Goal: Answer question/provide support

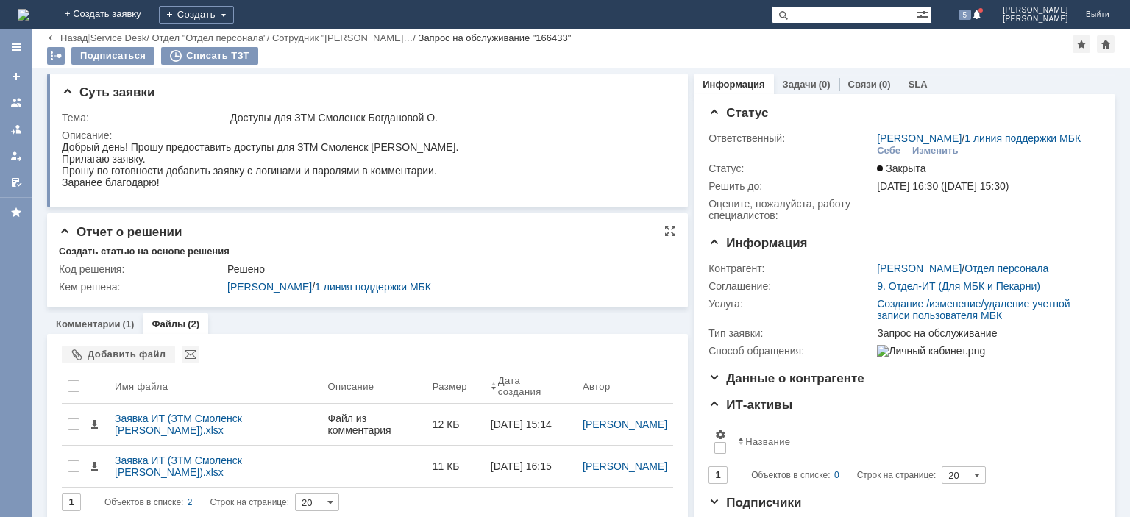
scroll to position [34, 0]
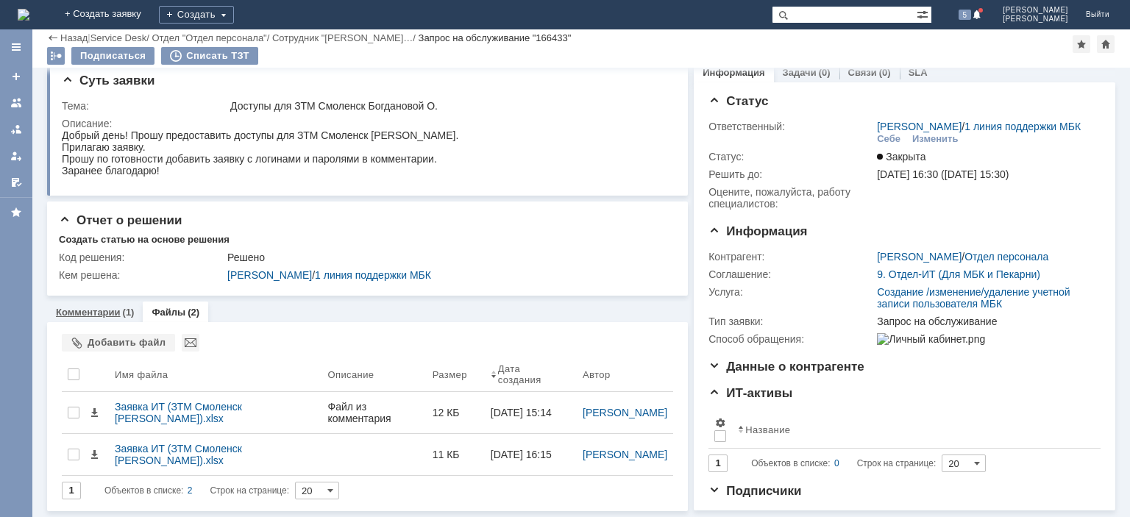
click at [101, 307] on link "Комментарии" at bounding box center [88, 312] width 65 height 11
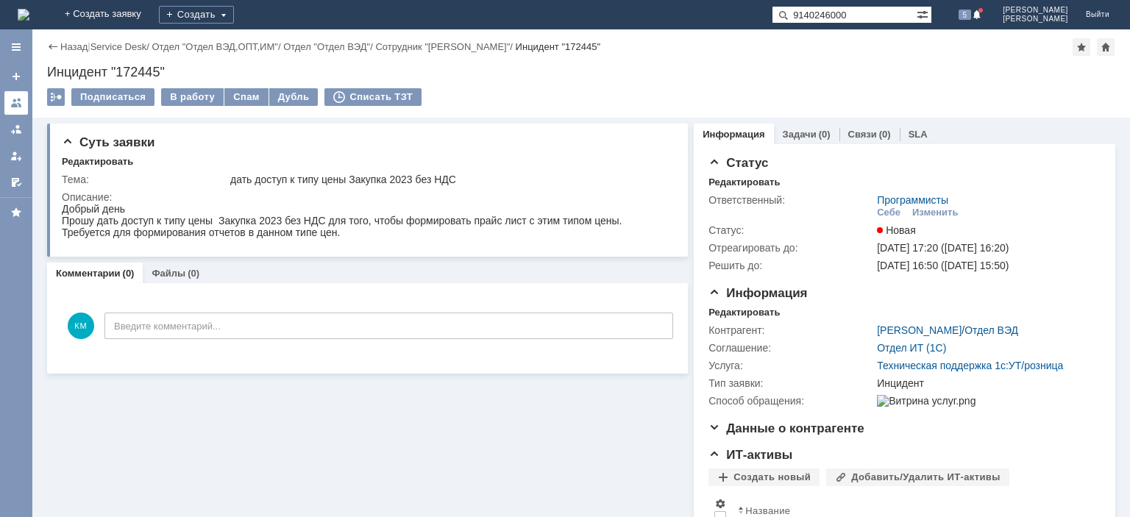
click at [21, 103] on div at bounding box center [16, 103] width 12 height 12
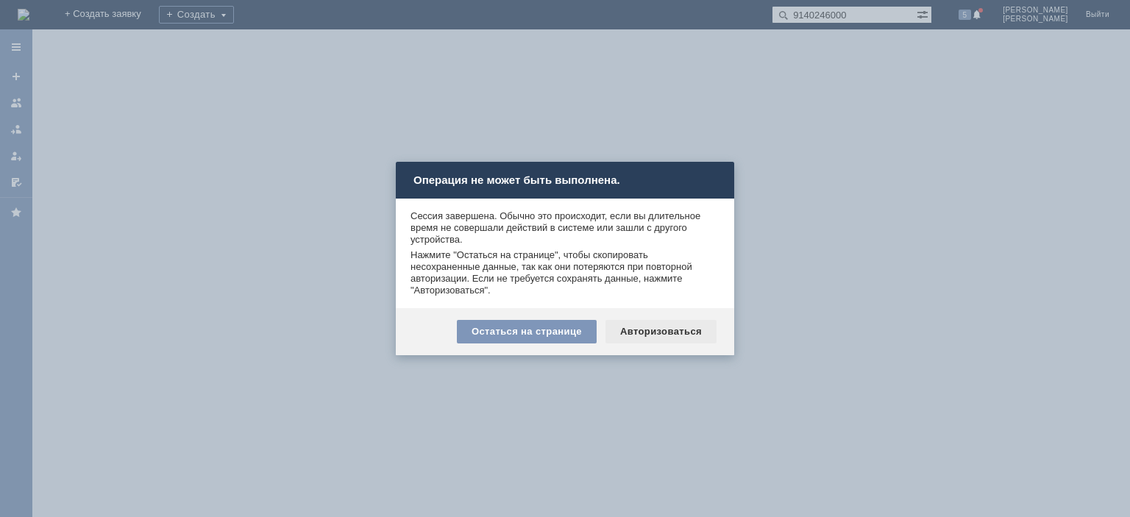
click at [646, 324] on div "Авторизоваться" at bounding box center [661, 332] width 111 height 24
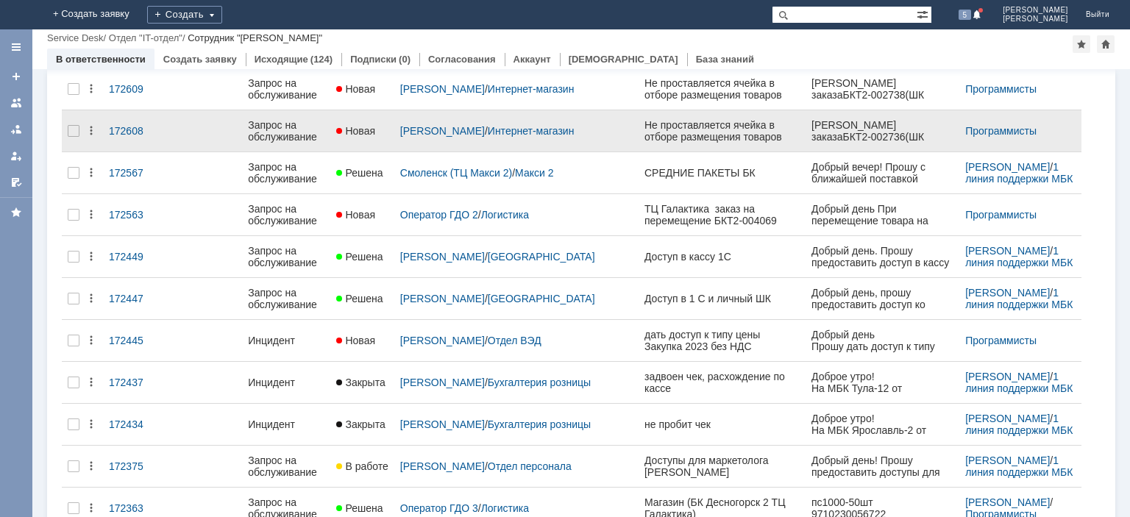
scroll to position [371, 0]
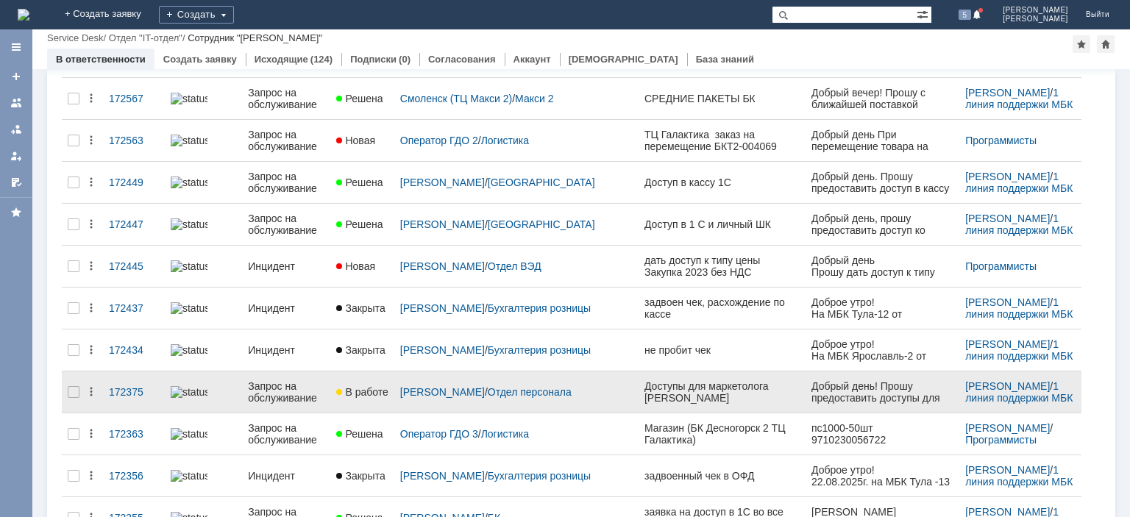
click at [316, 383] on div "Запрос на обслуживание" at bounding box center [286, 393] width 77 height 24
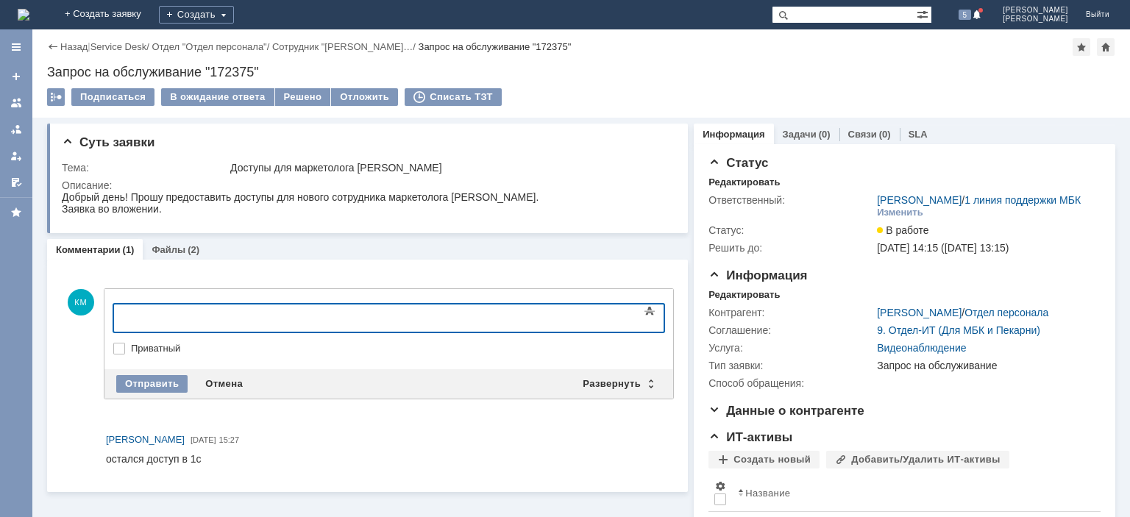
click at [155, 317] on div at bounding box center [233, 317] width 209 height 12
click at [22, 99] on div at bounding box center [16, 103] width 12 height 12
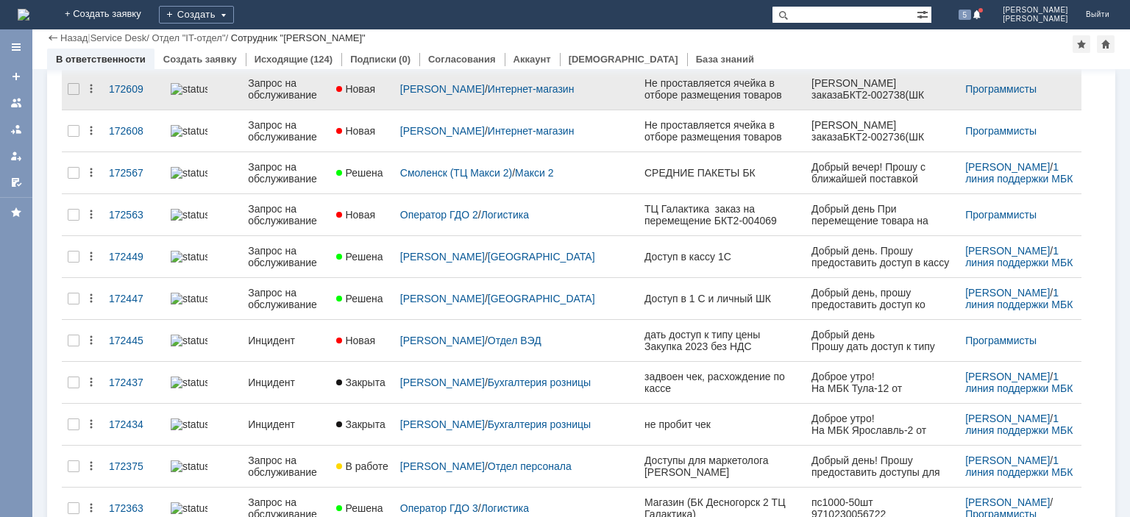
scroll to position [371, 0]
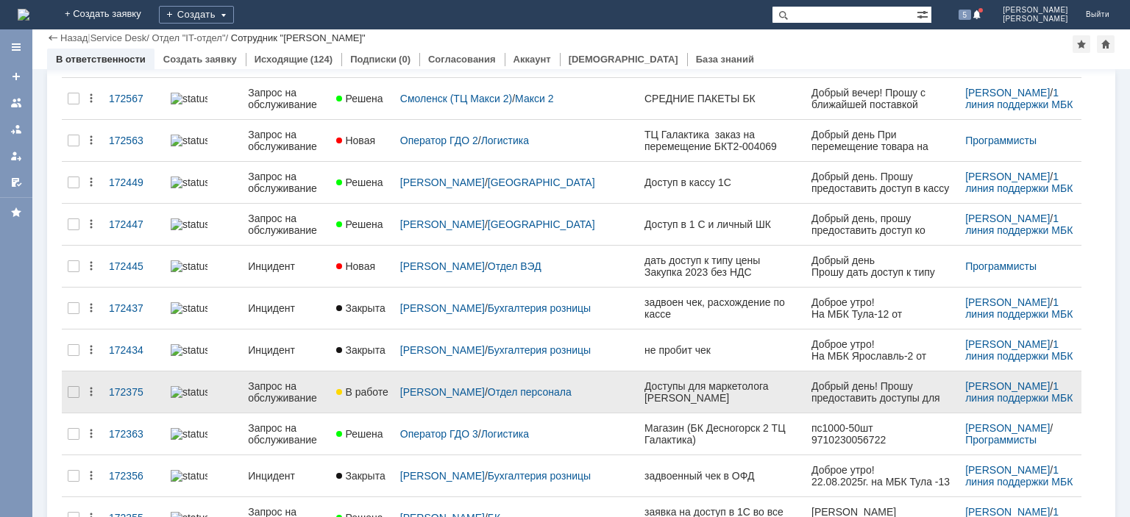
click at [297, 389] on div "Запрос на обслуживание" at bounding box center [286, 393] width 77 height 24
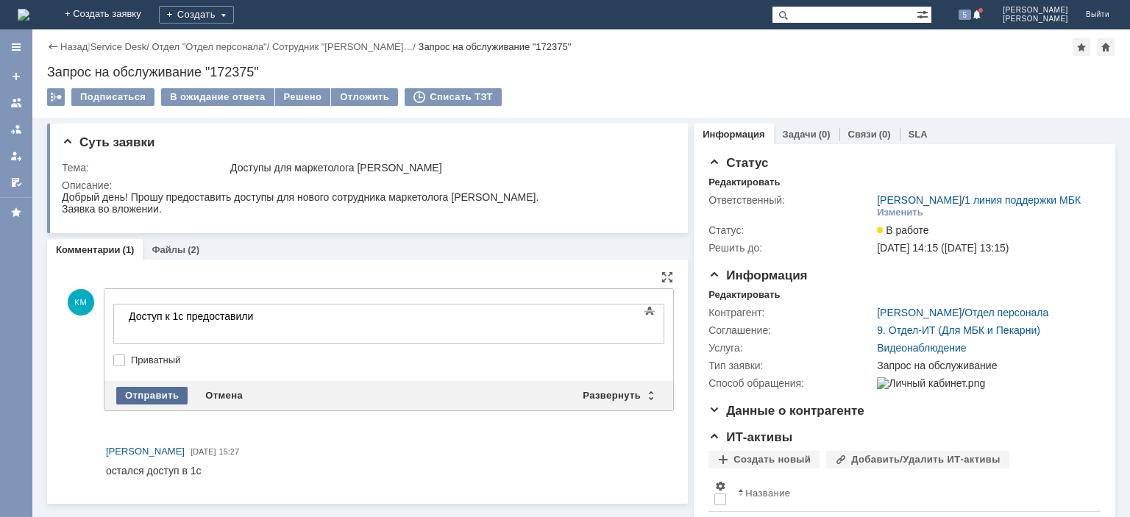
click at [149, 387] on div "Отправить" at bounding box center [151, 396] width 71 height 18
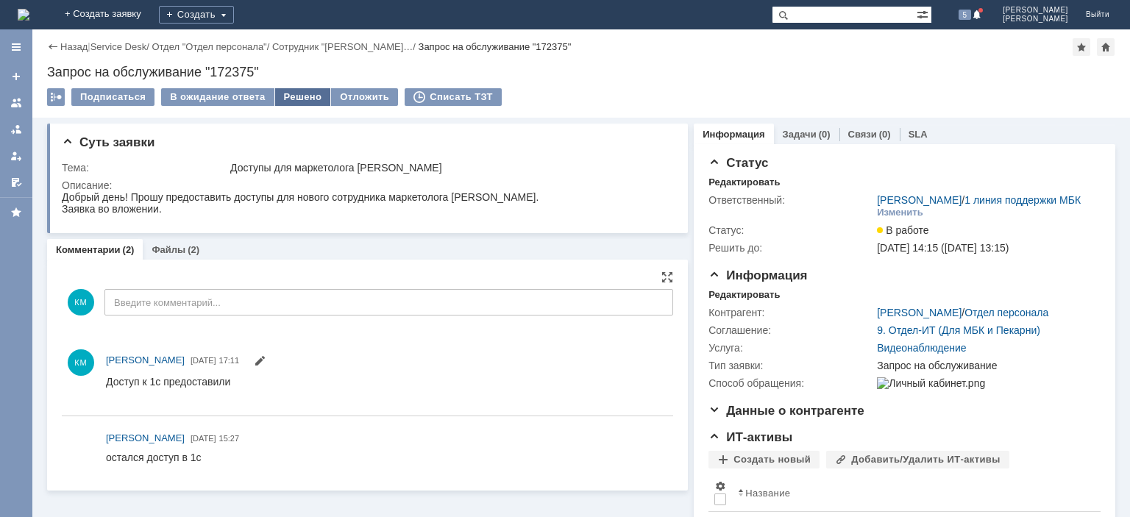
click at [306, 92] on div "Решено" at bounding box center [303, 97] width 56 height 18
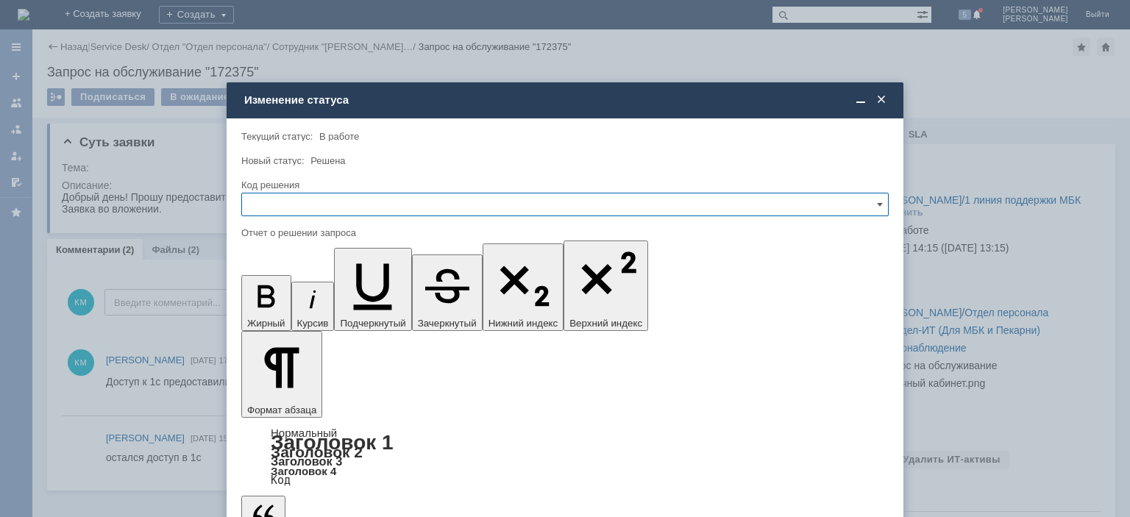
click at [325, 191] on div "Код решения" at bounding box center [565, 186] width 648 height 14
click at [324, 201] on input "text" at bounding box center [565, 205] width 648 height 24
click at [282, 294] on div "Решено" at bounding box center [565, 305] width 646 height 24
type input "Решено"
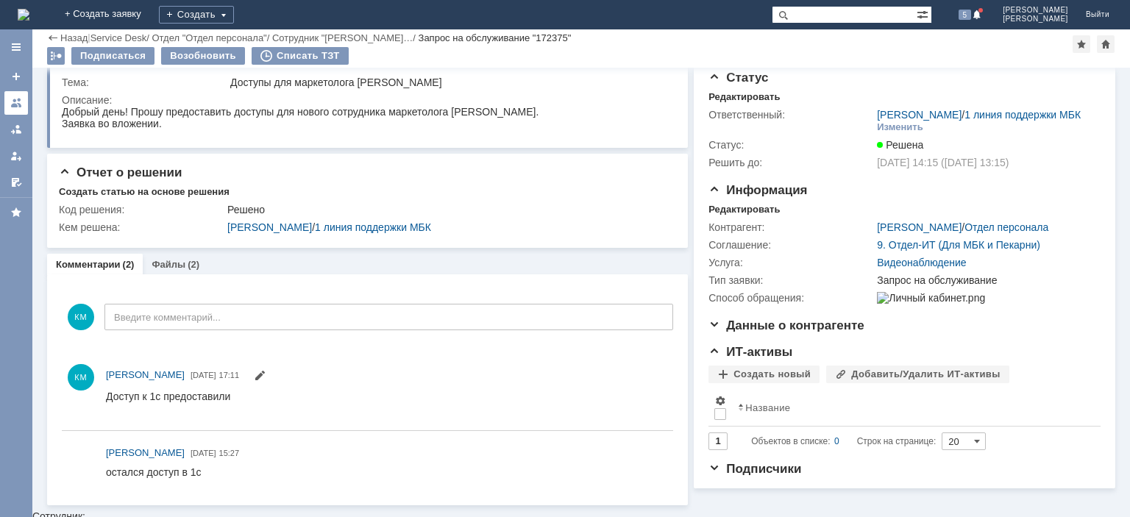
click at [25, 105] on link at bounding box center [16, 103] width 24 height 24
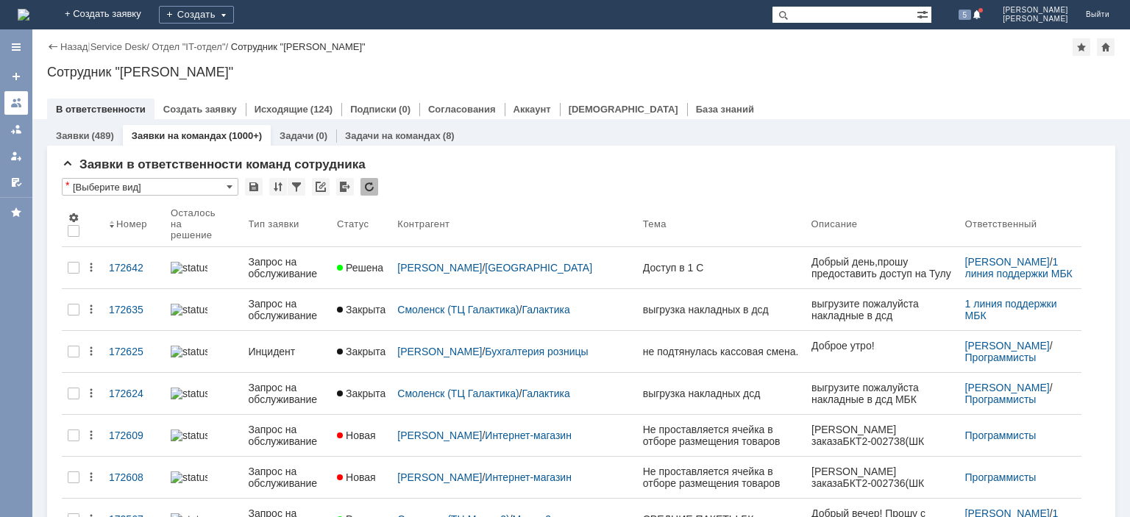
click at [24, 107] on link at bounding box center [16, 103] width 24 height 24
click at [823, 10] on input "text" at bounding box center [844, 15] width 145 height 18
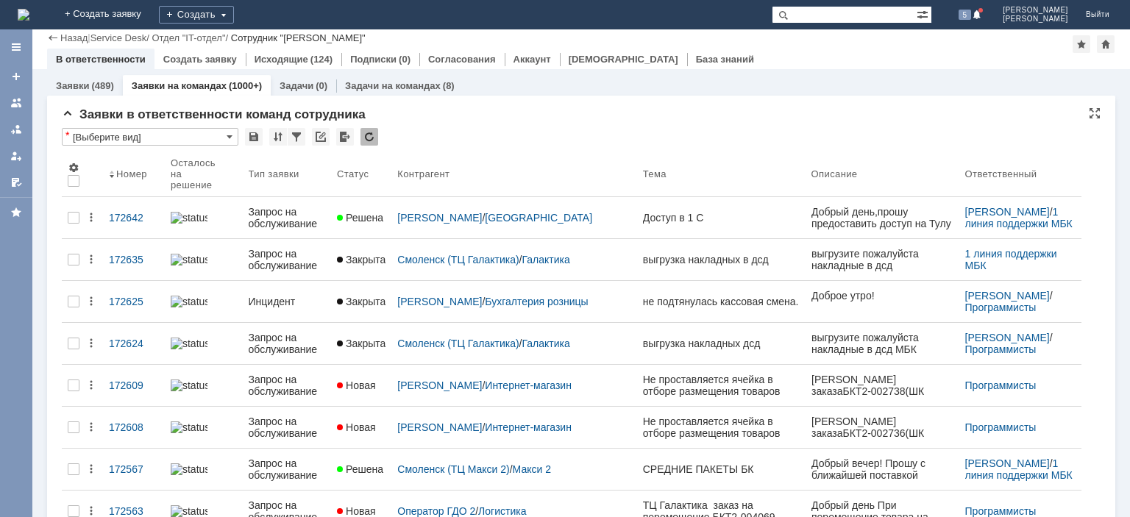
scroll to position [148, 0]
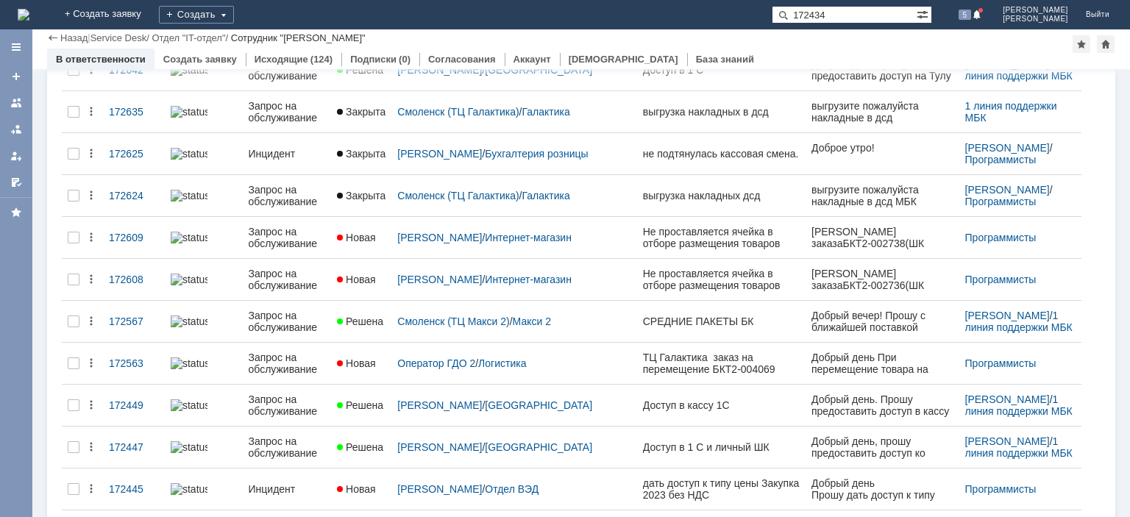
type input "172434"
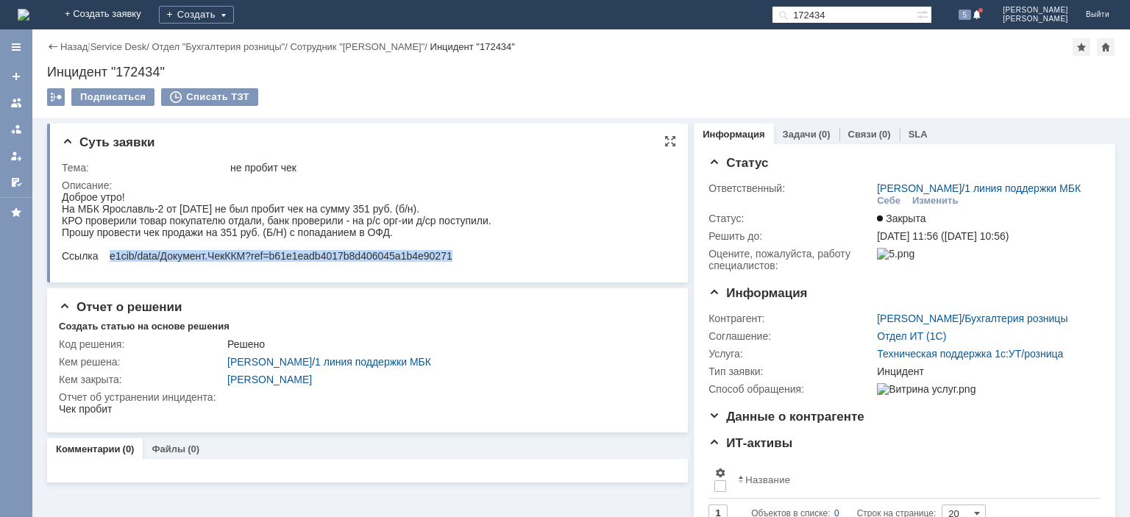
drag, startPoint x: 108, startPoint y: 258, endPoint x: 454, endPoint y: 261, distance: 345.9
click at [454, 261] on div "Ссылка e1cib/data/Документ.ЧекККМ?ref=b61e1eadb4017b8d406045a1b4e90271" at bounding box center [277, 256] width 430 height 12
copy div "e1cib/data/Документ.ЧекККМ?ref=b61e1eadb4017b8d406045a1b4e90271"
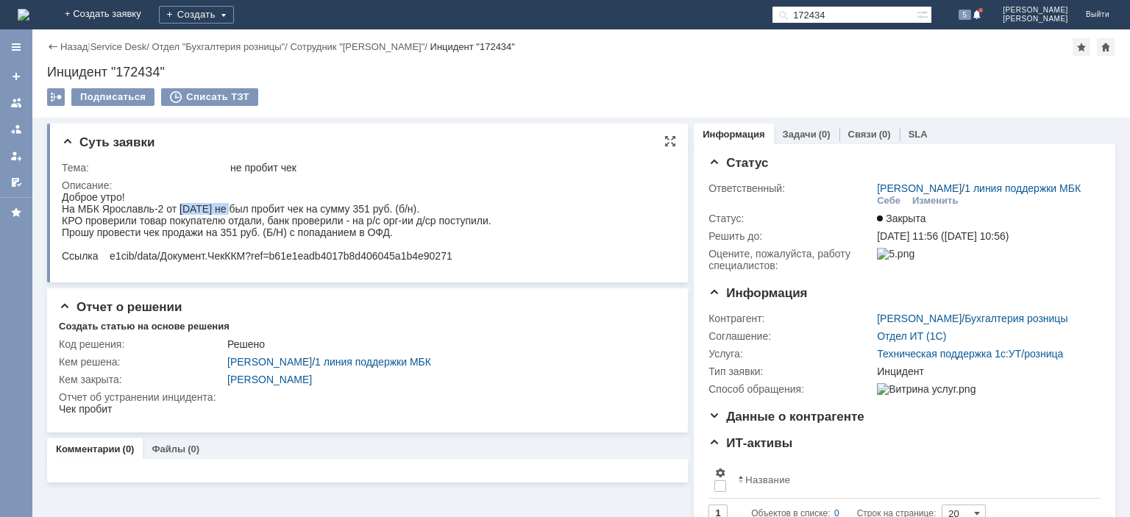
drag, startPoint x: 178, startPoint y: 212, endPoint x: 230, endPoint y: 205, distance: 51.9
click at [230, 205] on div "На МБК Ярославль-2 от [DATE] не был пробит чек на сумму 351 руб. (б/н)." at bounding box center [277, 209] width 430 height 12
click at [344, 215] on div "На МБК Ярославль-2 от [DATE] не был пробит чек на сумму 351 руб. (б/н)." at bounding box center [277, 209] width 430 height 12
click at [11, 103] on div at bounding box center [16, 103] width 12 height 12
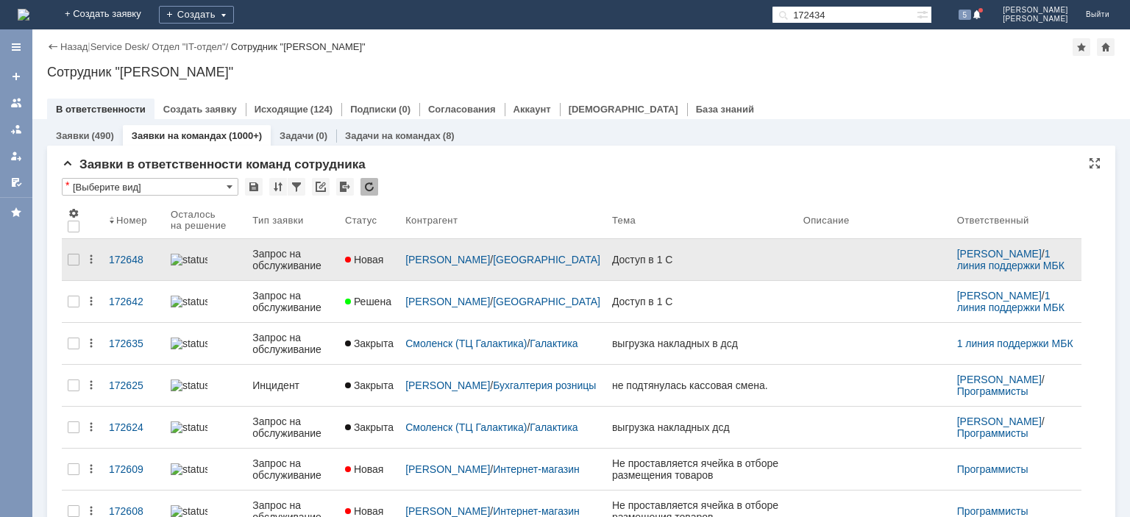
click at [294, 259] on div "Запрос на обслуживание" at bounding box center [292, 260] width 81 height 24
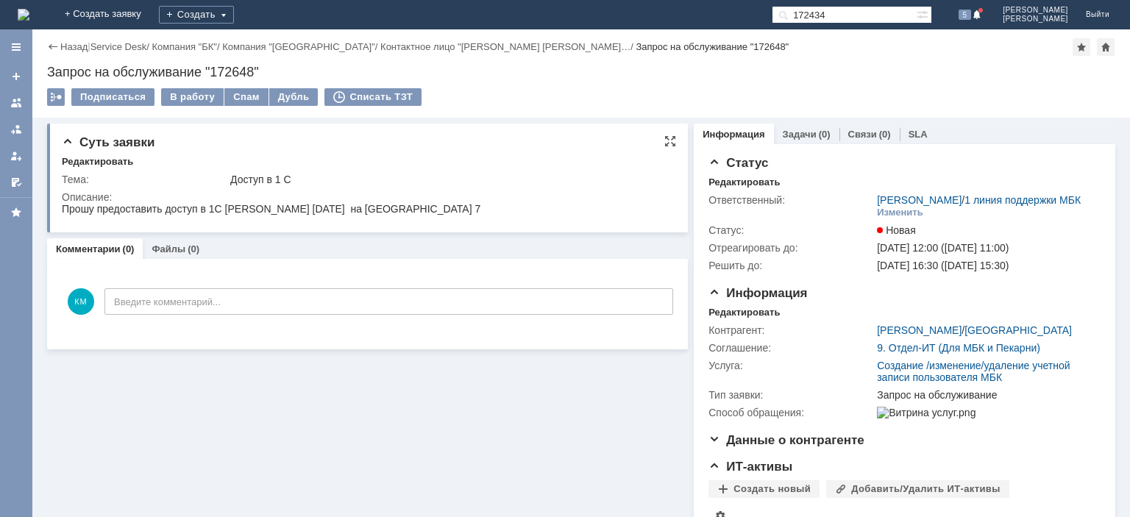
click at [246, 207] on div "Прошу предоставить доступ в 1С [PERSON_NAME] [DATE] на [GEOGRAPHIC_DATA] 7" at bounding box center [271, 209] width 419 height 12
copy div "[PERSON_NAME]"
click at [190, 93] on div "В работу" at bounding box center [192, 97] width 63 height 18
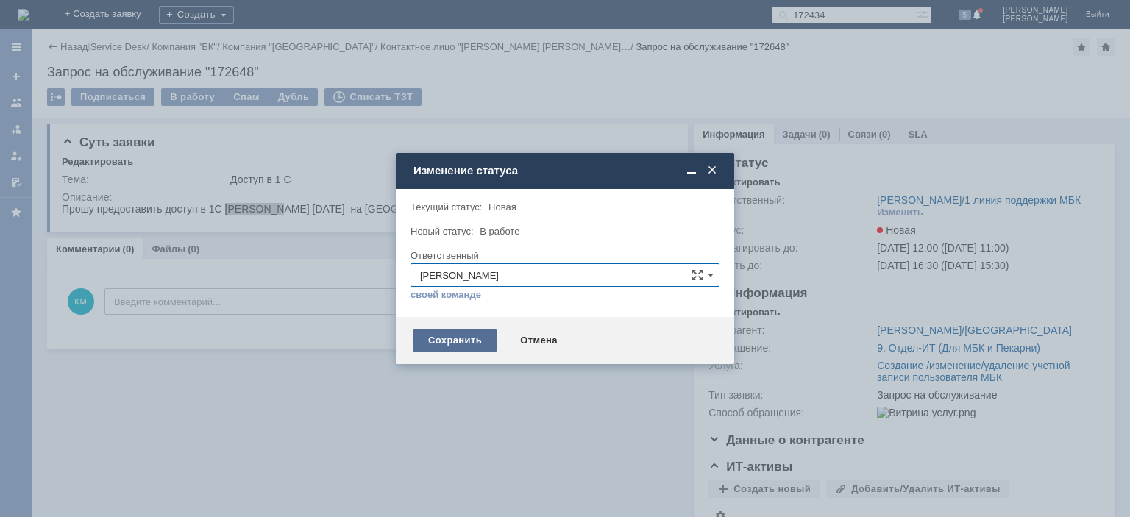
click at [475, 341] on div "Сохранить" at bounding box center [455, 341] width 83 height 24
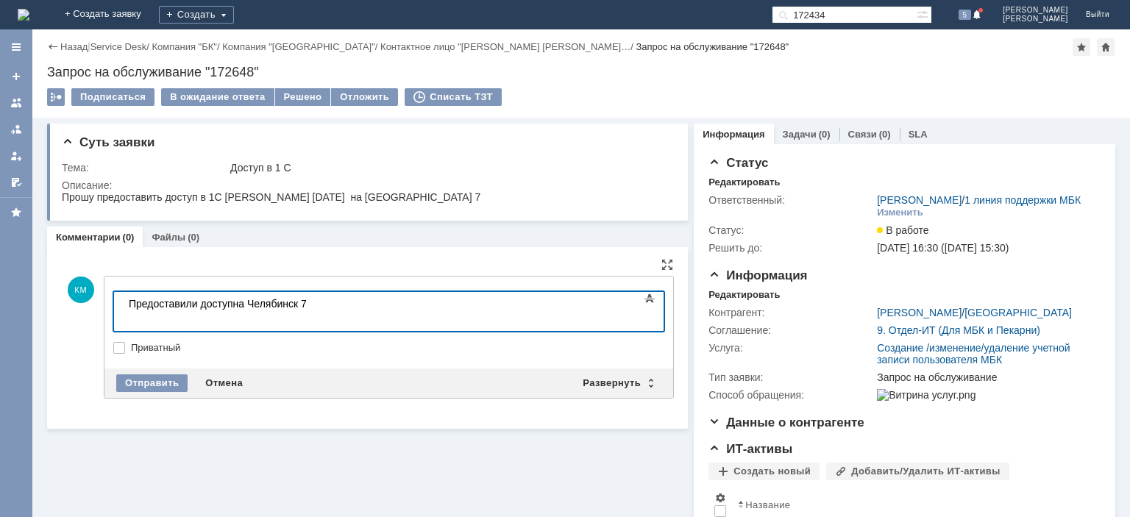
click at [236, 305] on body "Предоставили доступна Челябинск 7" at bounding box center [233, 309] width 221 height 35
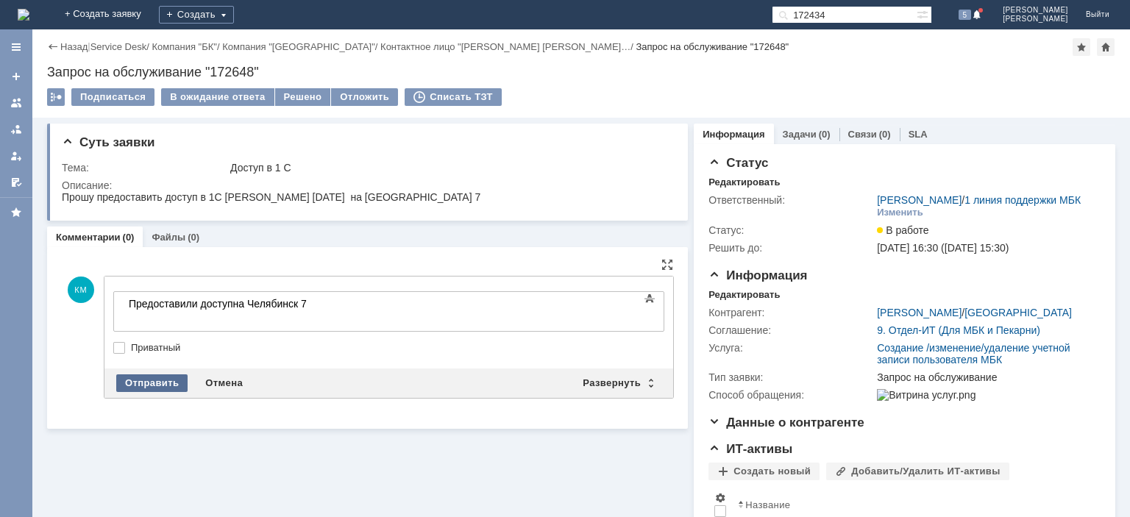
click at [146, 381] on div "Отправить" at bounding box center [151, 384] width 71 height 18
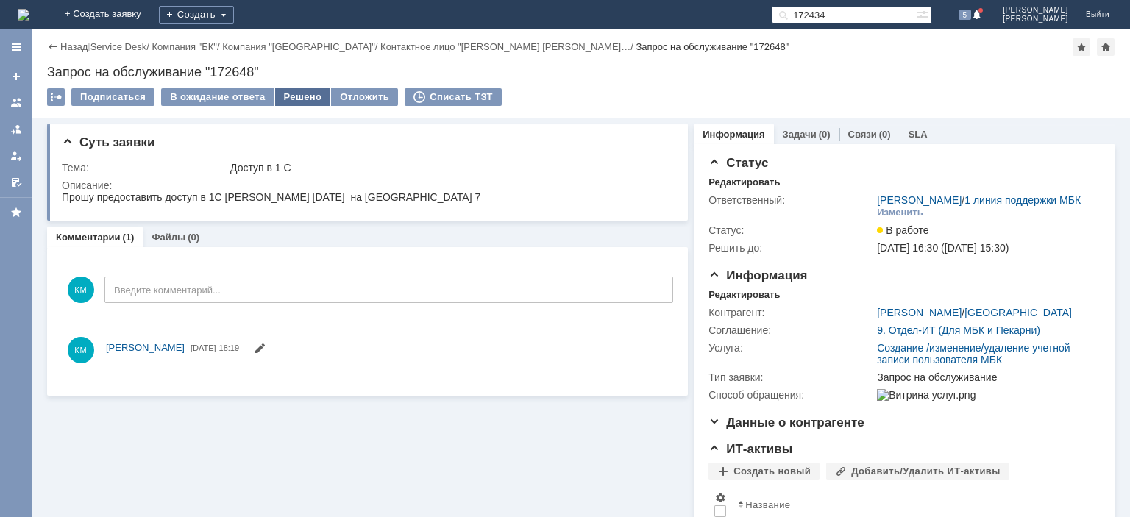
click at [302, 95] on div "Решено" at bounding box center [303, 97] width 56 height 18
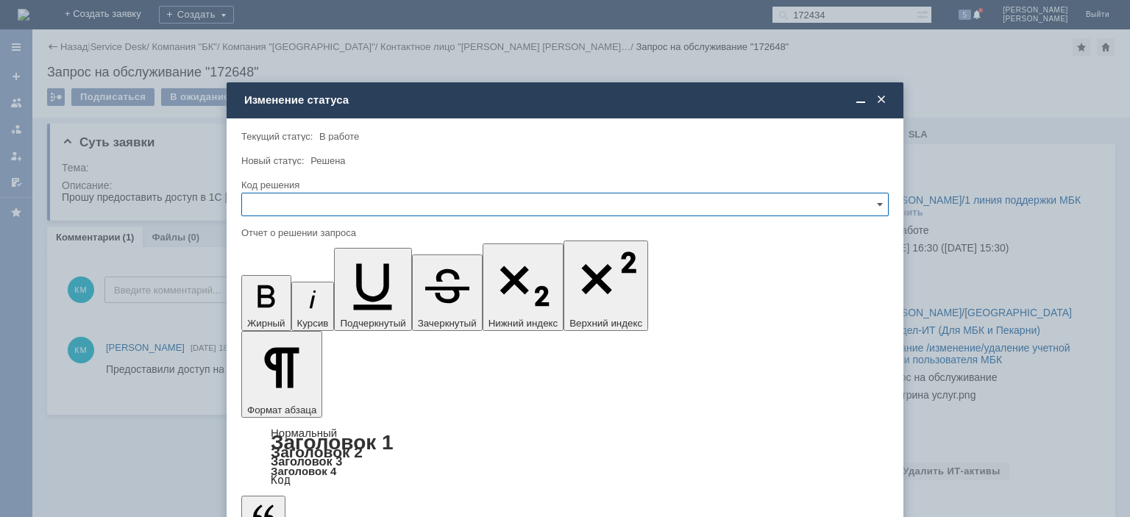
click at [288, 205] on input "text" at bounding box center [565, 205] width 648 height 24
click at [275, 299] on span "Решено" at bounding box center [565, 305] width 629 height 12
type input "Решено"
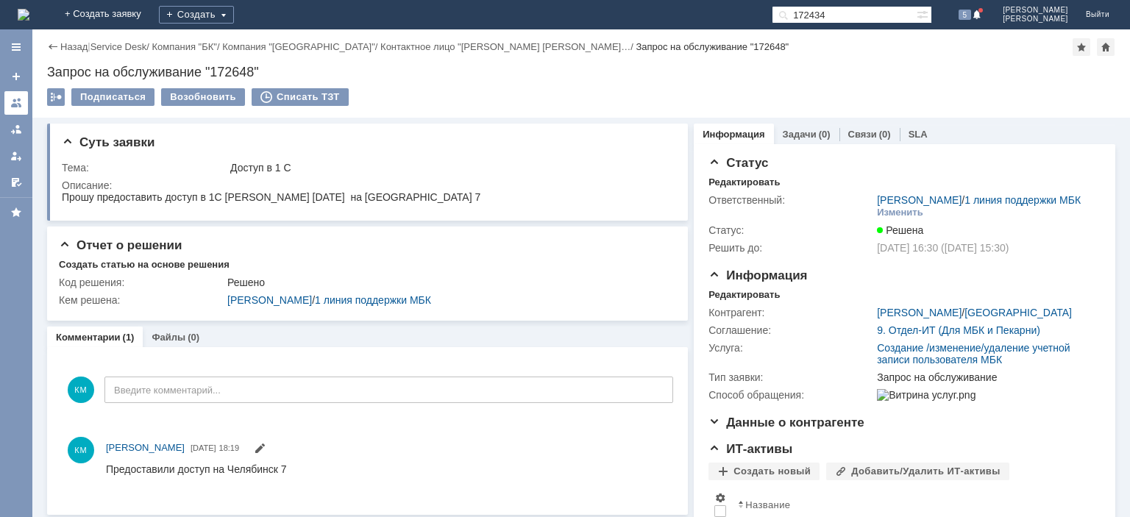
click at [18, 107] on div at bounding box center [16, 103] width 12 height 12
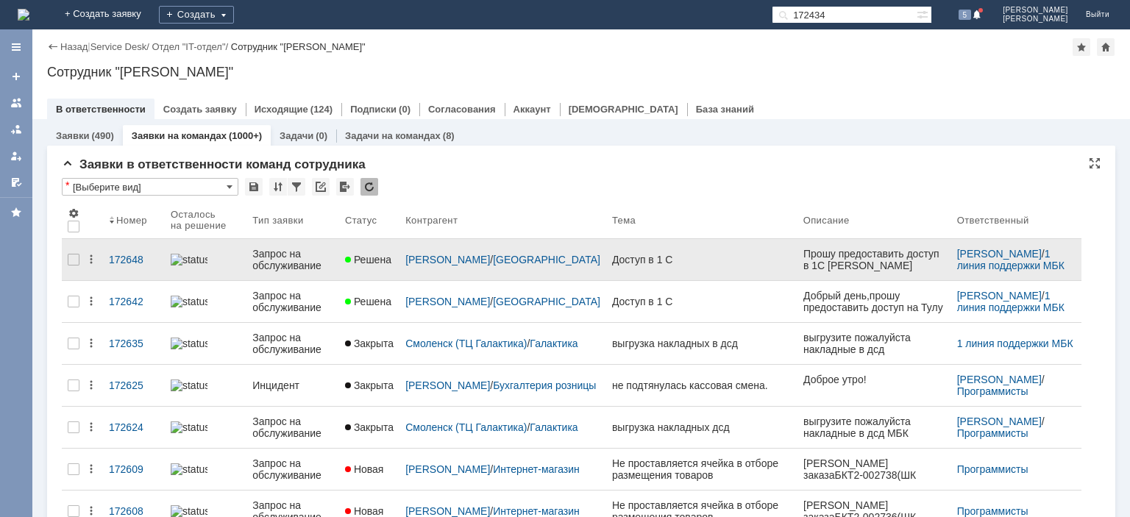
click at [305, 258] on div "Запрос на обслуживание" at bounding box center [292, 260] width 81 height 24
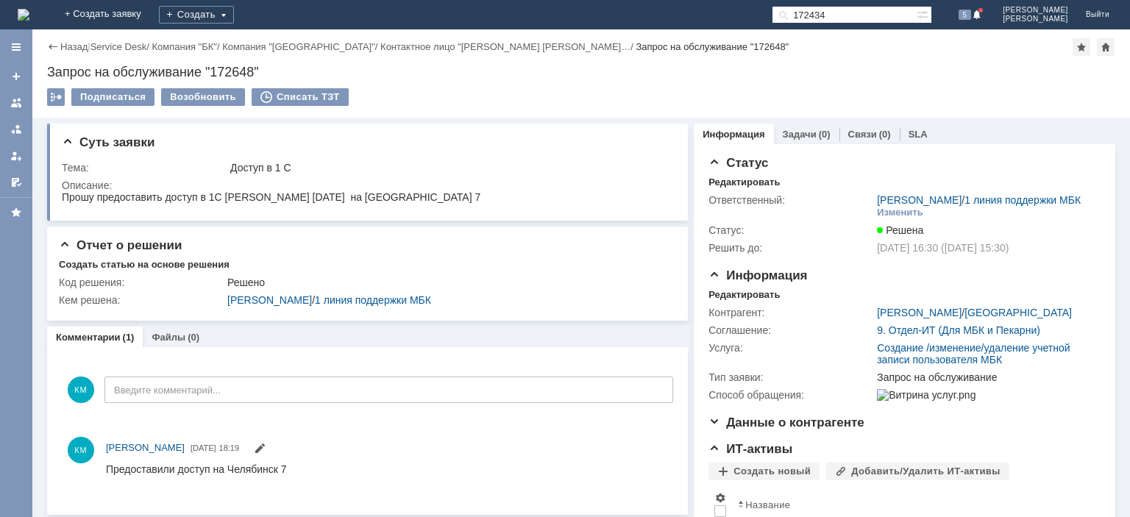
click at [13, 110] on link at bounding box center [16, 103] width 24 height 24
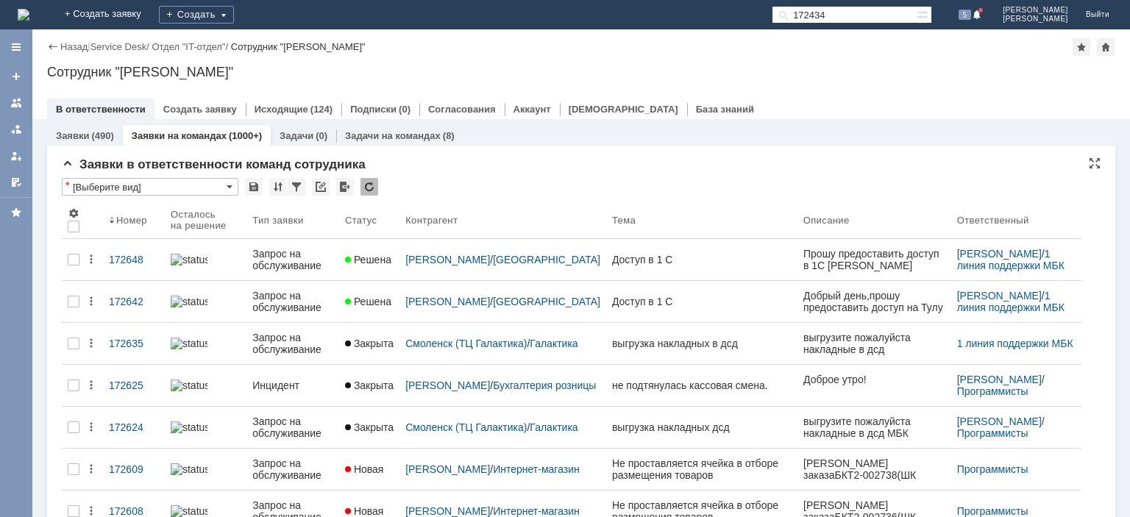
click at [366, 191] on div at bounding box center [370, 187] width 18 height 18
click at [365, 190] on div at bounding box center [370, 187] width 18 height 18
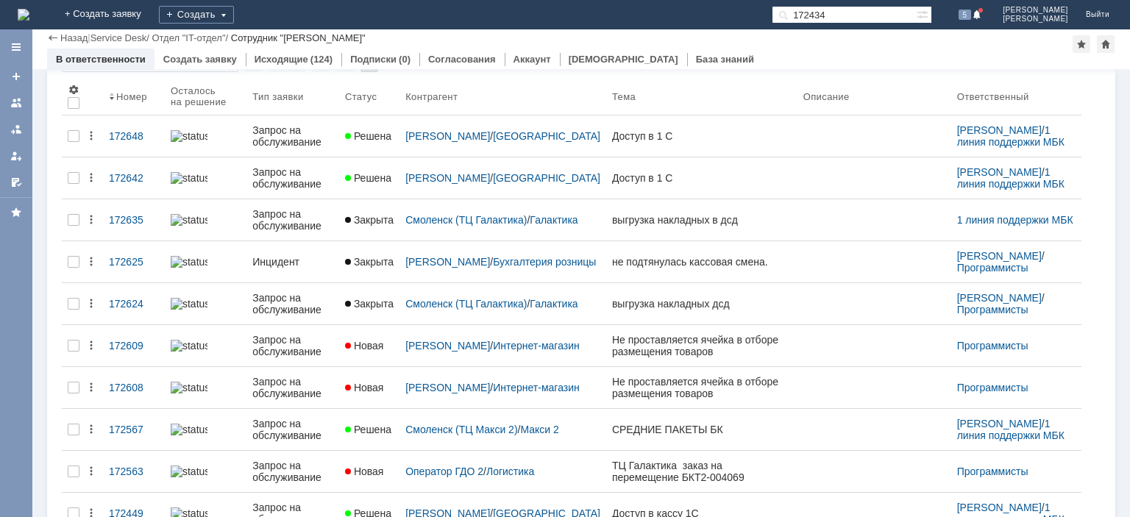
scroll to position [148, 0]
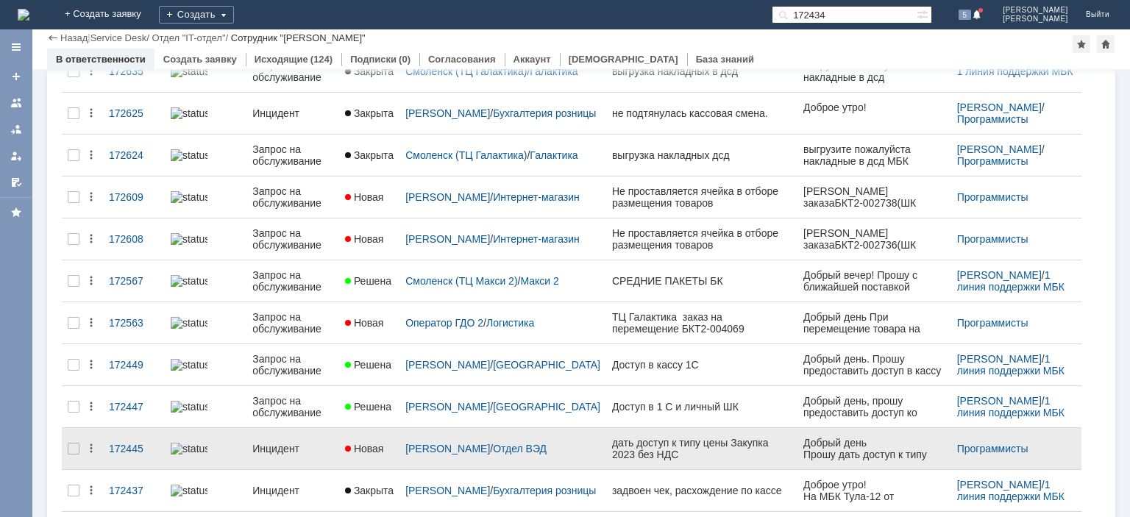
click at [277, 443] on div "Инцидент" at bounding box center [292, 449] width 81 height 12
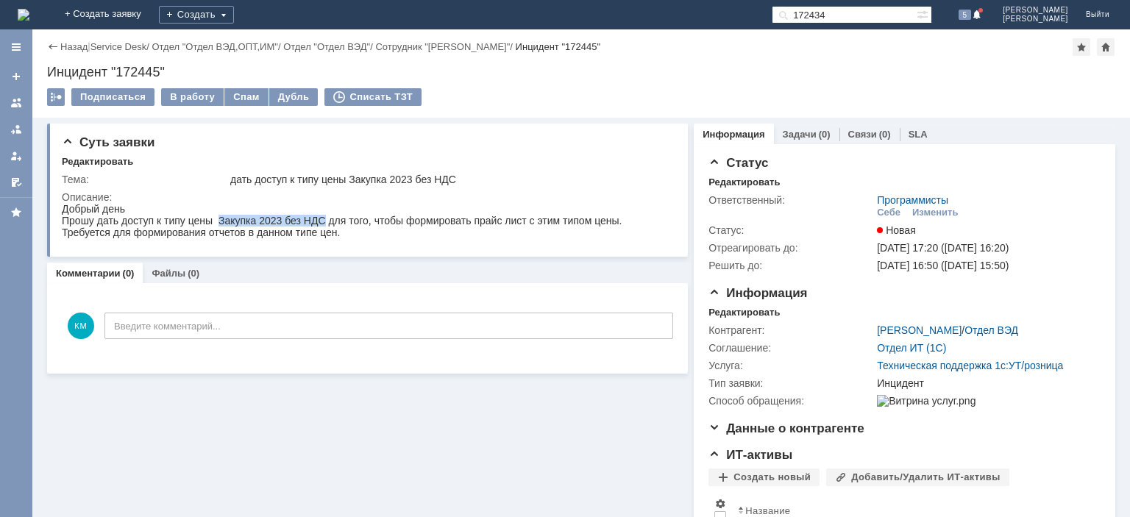
drag, startPoint x: 223, startPoint y: 222, endPoint x: 327, endPoint y: 217, distance: 103.9
click at [327, 217] on div "Прошу дать доступ к типу цены Закупка 2023 без НДС для того, чтобы формировать …" at bounding box center [342, 221] width 560 height 12
click at [15, 108] on div at bounding box center [16, 103] width 12 height 12
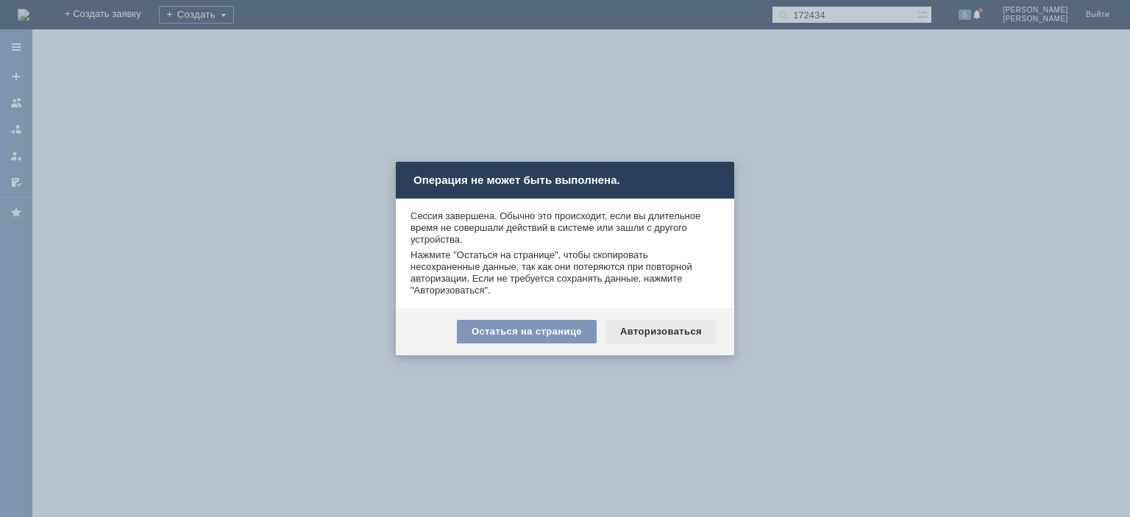
click at [646, 329] on div "Авторизоваться" at bounding box center [661, 332] width 111 height 24
